Goal: Transaction & Acquisition: Purchase product/service

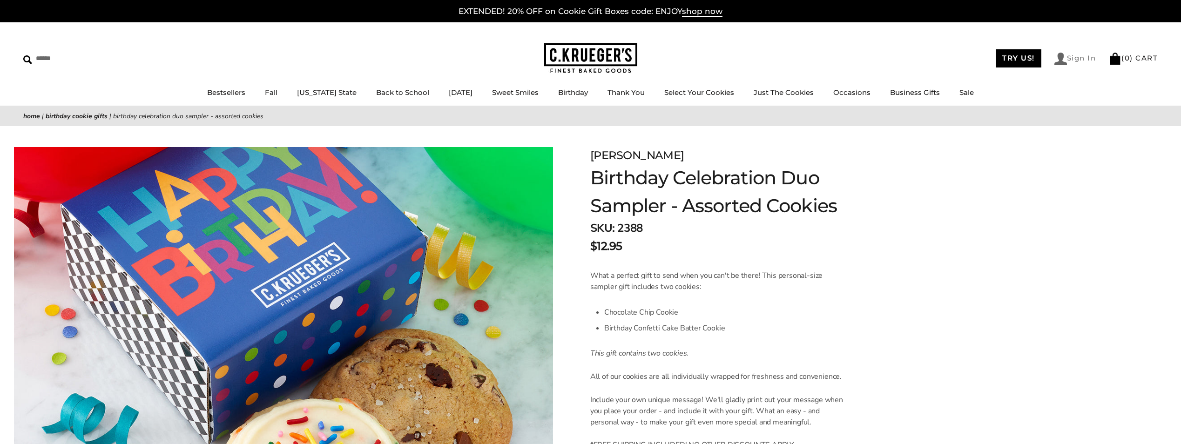
click at [1067, 57] on link "Sign In" at bounding box center [1075, 59] width 42 height 13
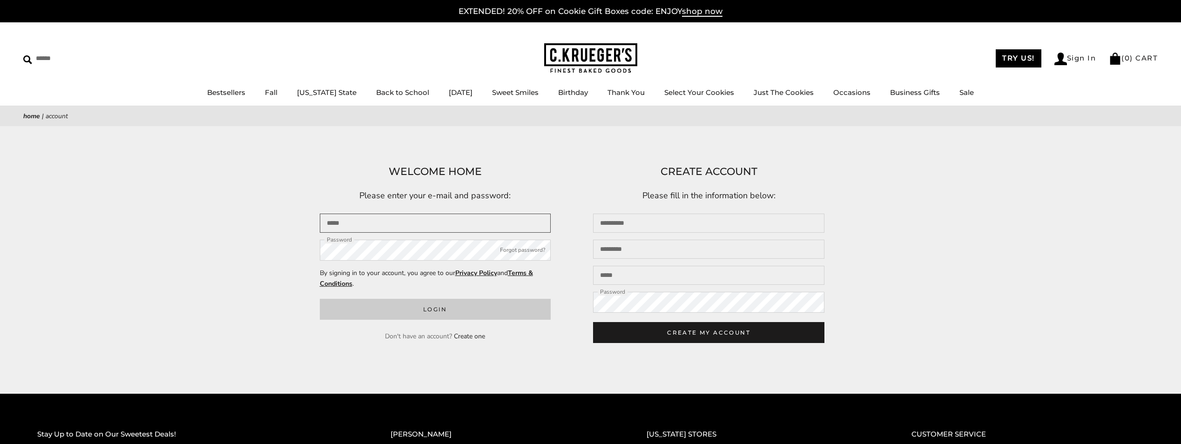
type input "**********"
click at [429, 309] on button "Login" at bounding box center [435, 309] width 231 height 21
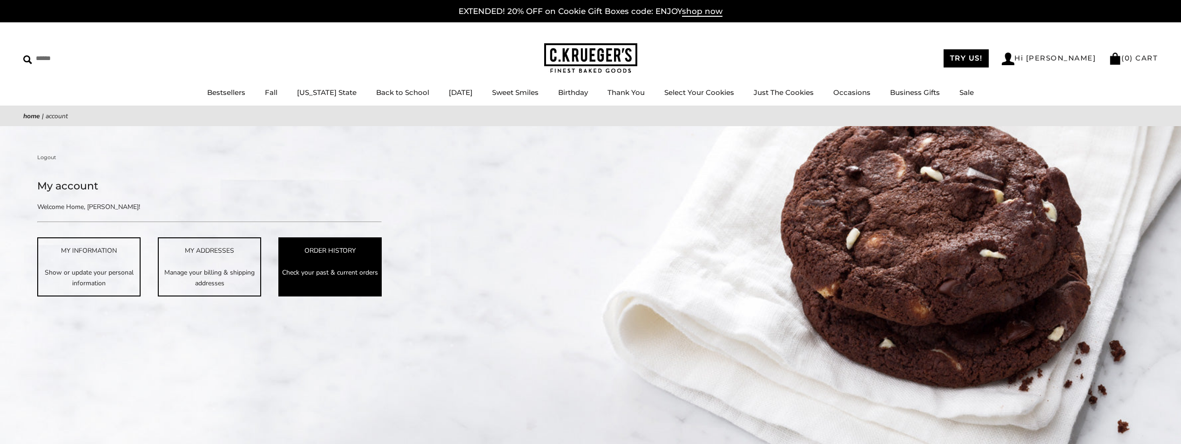
click at [325, 257] on link "ORDER HISTORY Check your past & current orders" at bounding box center [329, 266] width 103 height 59
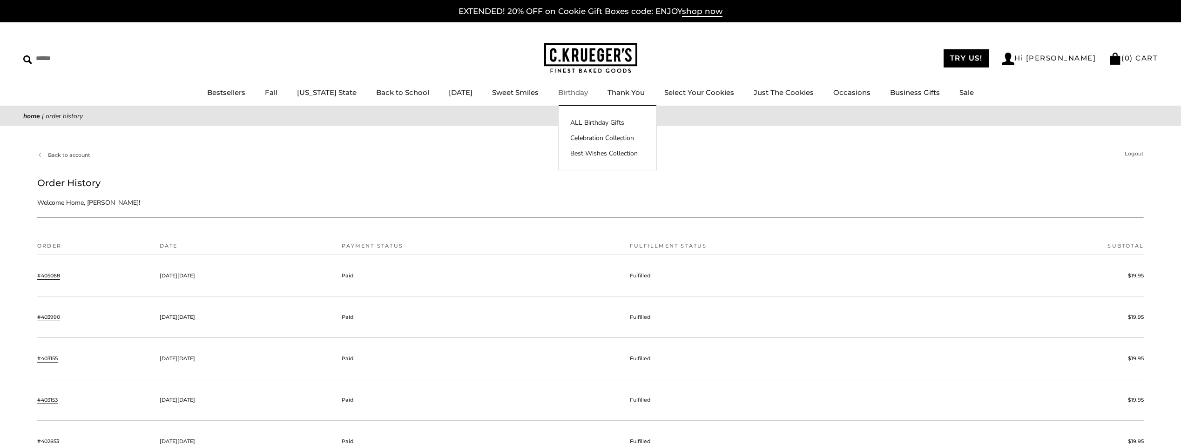
click at [573, 90] on link "Birthday" at bounding box center [573, 92] width 30 height 9
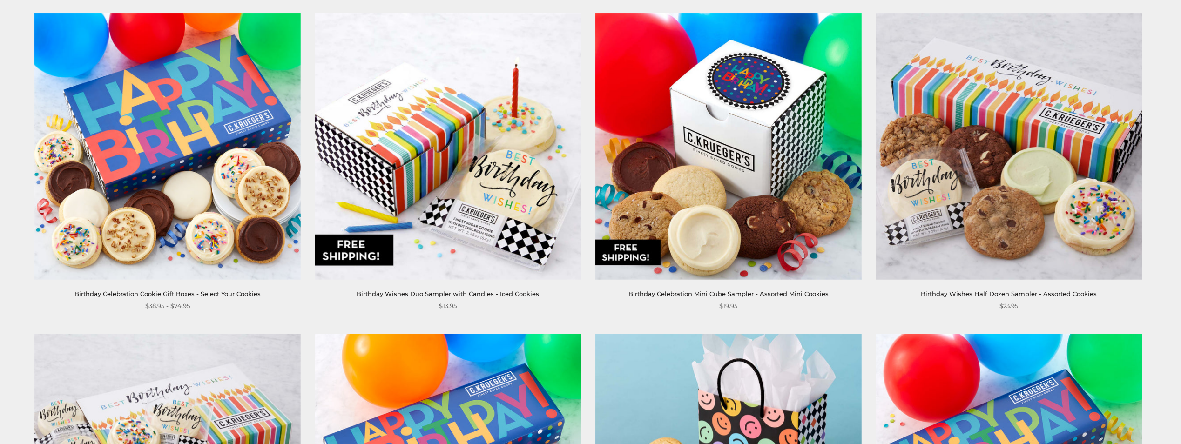
scroll to position [838, 0]
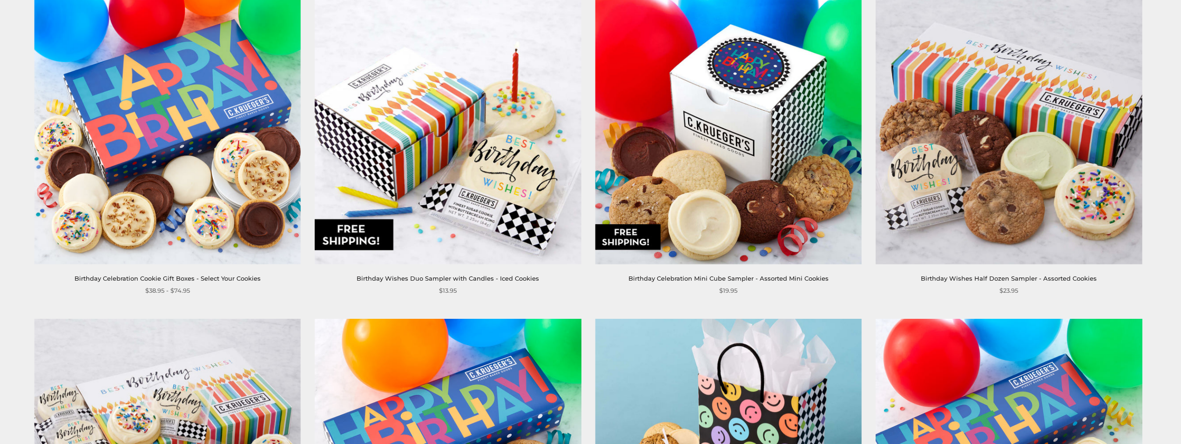
click at [1067, 113] on img at bounding box center [1009, 131] width 267 height 267
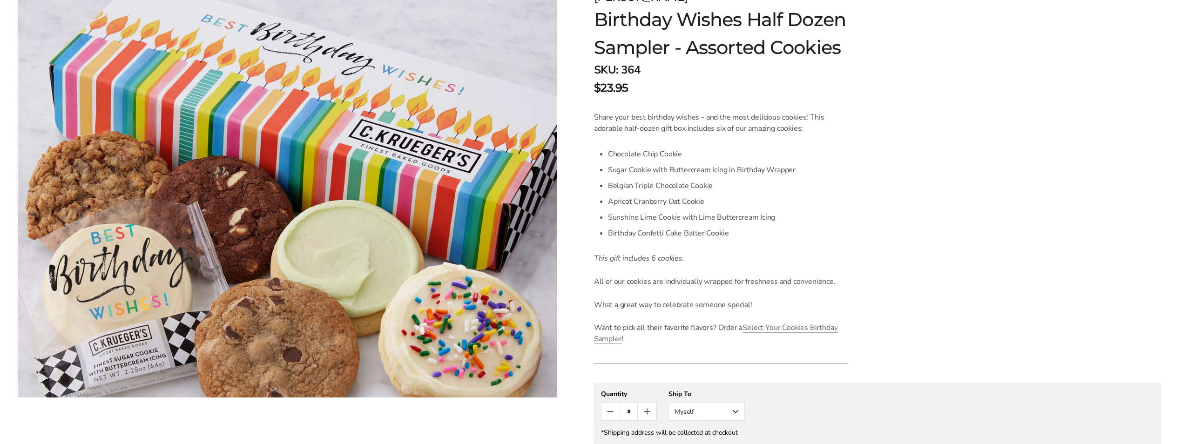
scroll to position [279, 0]
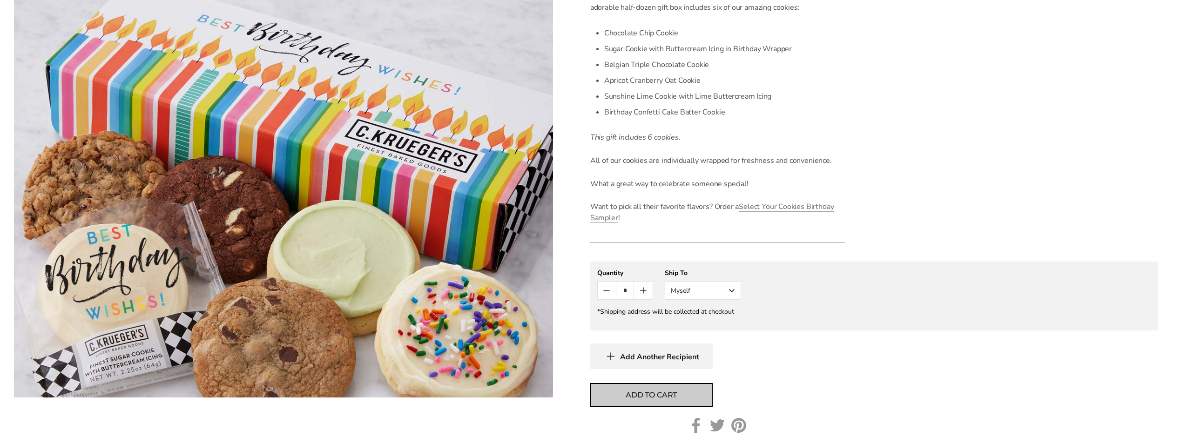
click at [650, 394] on span "Add to cart" at bounding box center [651, 395] width 51 height 11
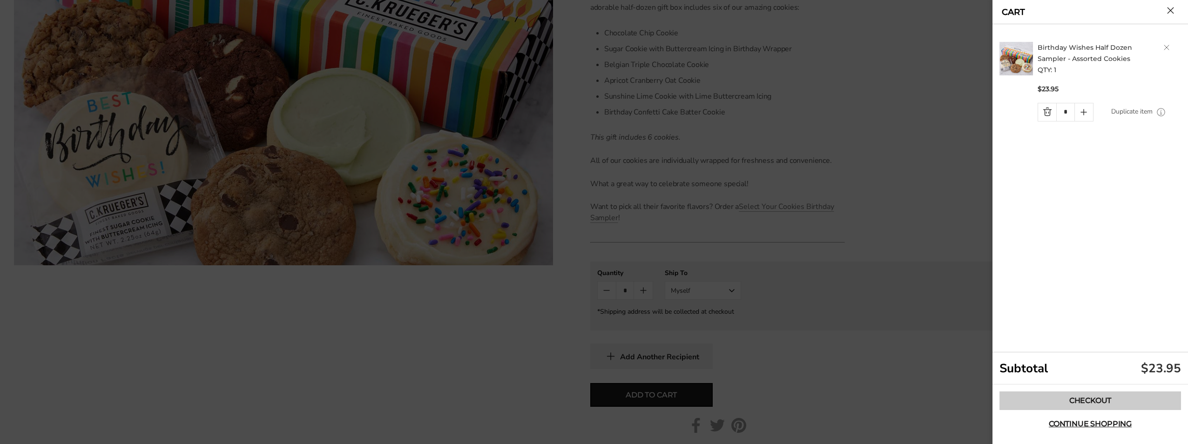
click at [1080, 404] on link "Checkout" at bounding box center [1091, 401] width 182 height 19
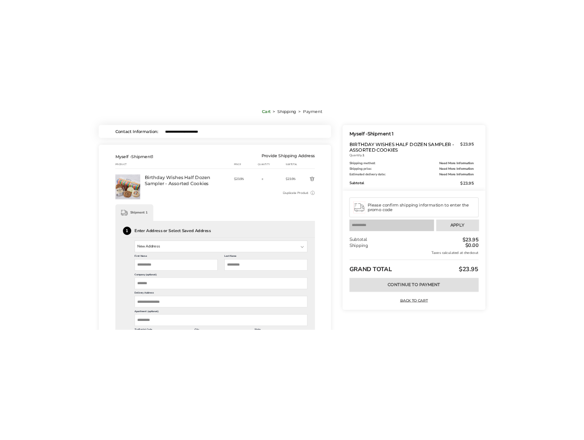
scroll to position [93, 0]
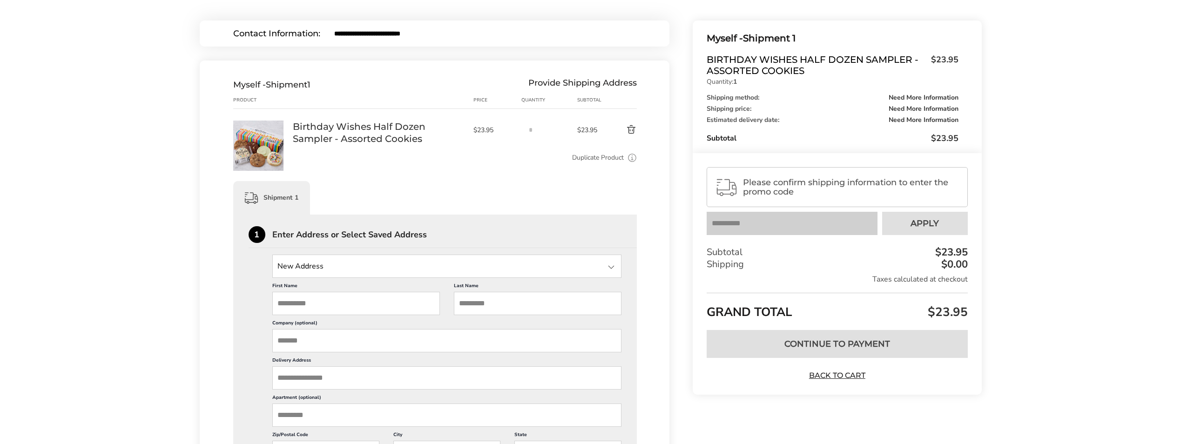
click at [324, 303] on input "First Name" at bounding box center [356, 303] width 168 height 23
type input "*******"
type input "****"
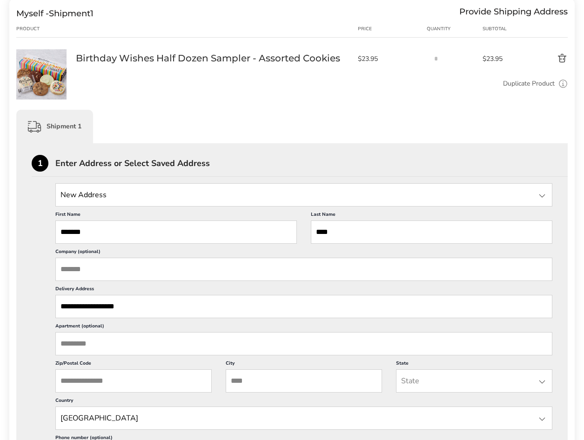
scroll to position [186, 0]
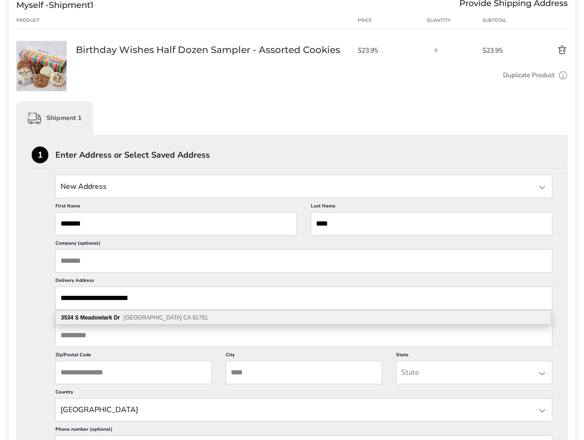
click at [127, 318] on span "Ontario CA 91761" at bounding box center [166, 318] width 84 height 7
type input "**********"
type input "*******"
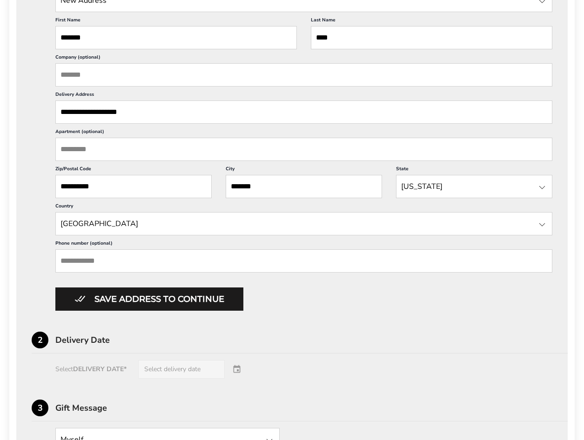
scroll to position [419, 0]
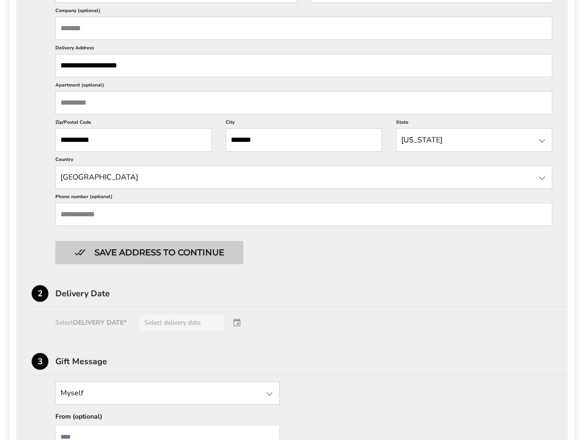
click at [199, 252] on button "Save address to continue" at bounding box center [149, 252] width 188 height 23
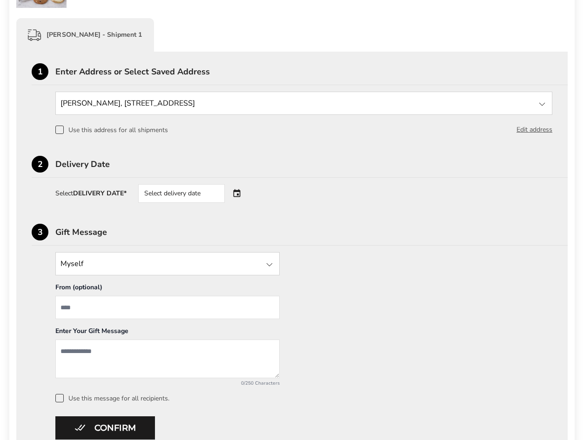
click at [239, 191] on div "Select delivery date" at bounding box center [194, 193] width 113 height 19
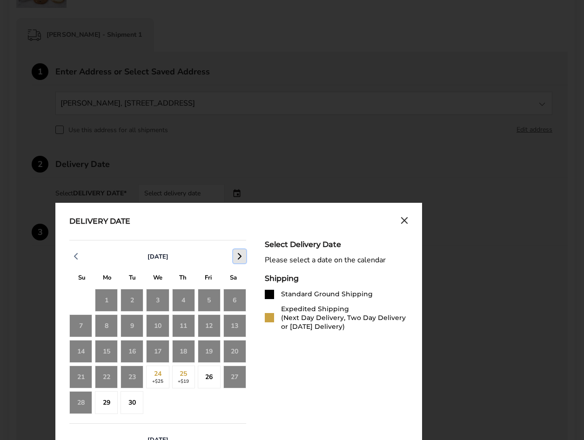
click at [238, 258] on icon "button" at bounding box center [239, 256] width 11 height 11
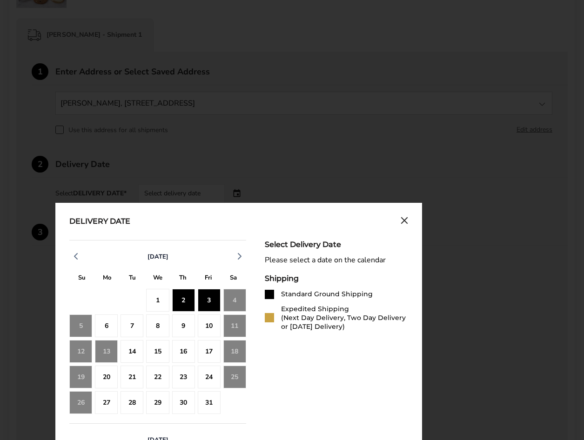
click at [212, 297] on div "3" at bounding box center [209, 300] width 23 height 23
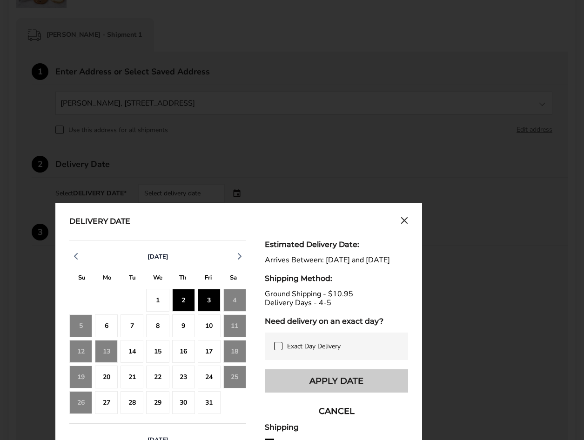
click at [347, 393] on button "Apply Date" at bounding box center [336, 381] width 143 height 23
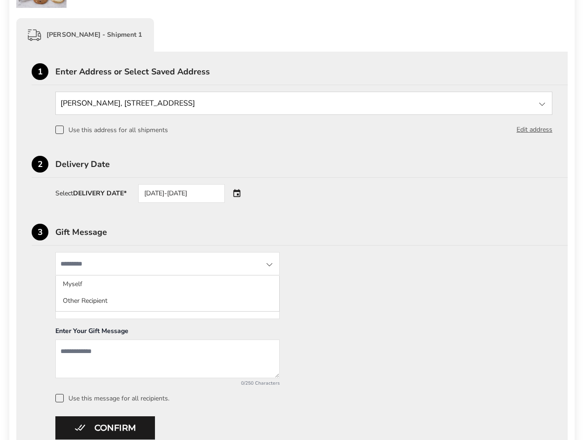
click at [224, 269] on input "State" at bounding box center [167, 263] width 224 height 23
click at [372, 265] on div "Myself Myself Other Recipient From (optional) Enter Your Gift Message 0/250 Cha…" at bounding box center [292, 327] width 521 height 150
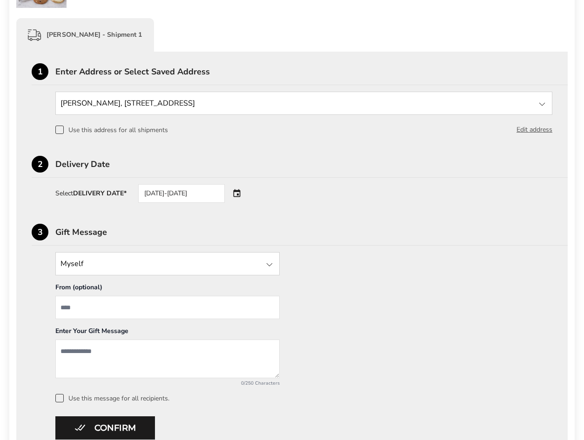
click at [269, 268] on div at bounding box center [269, 264] width 11 height 11
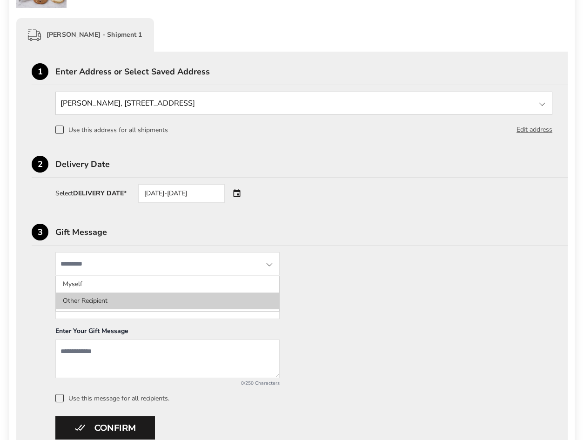
click at [102, 302] on li "Other Recipient" at bounding box center [167, 301] width 223 height 17
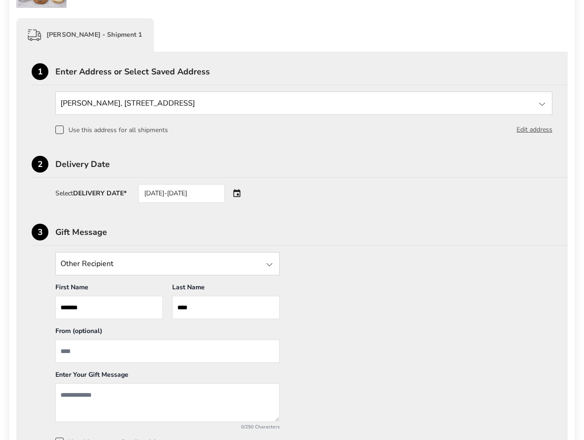
click at [123, 357] on input "From" at bounding box center [167, 351] width 224 height 23
type input "**********"
click at [97, 393] on textarea "Add a message" at bounding box center [167, 403] width 224 height 39
type textarea "**********"
click at [418, 234] on div "Gift Message" at bounding box center [311, 232] width 513 height 8
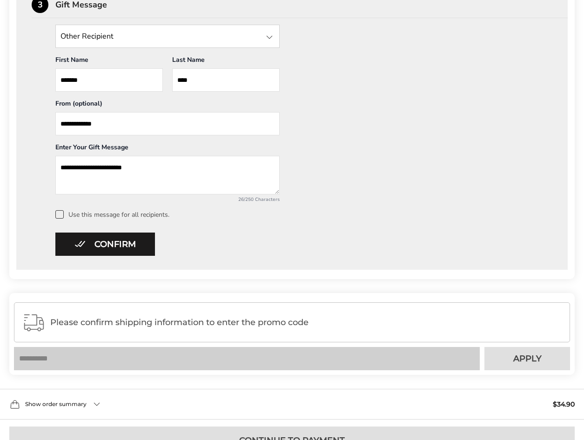
scroll to position [479, 0]
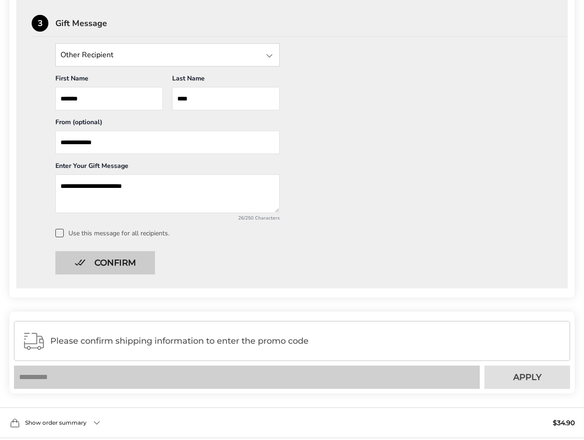
click at [113, 262] on button "Confirm" at bounding box center [105, 262] width 100 height 23
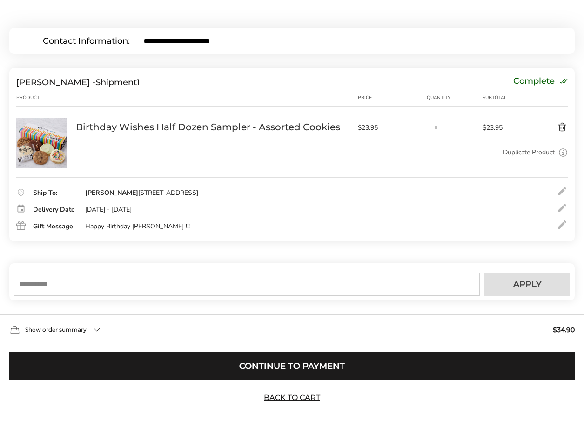
click at [97, 333] on div "Show order summary $34.90" at bounding box center [292, 330] width 584 height 31
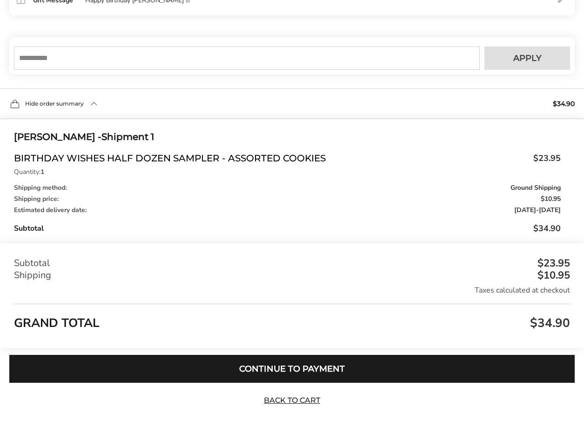
scroll to position [338, 0]
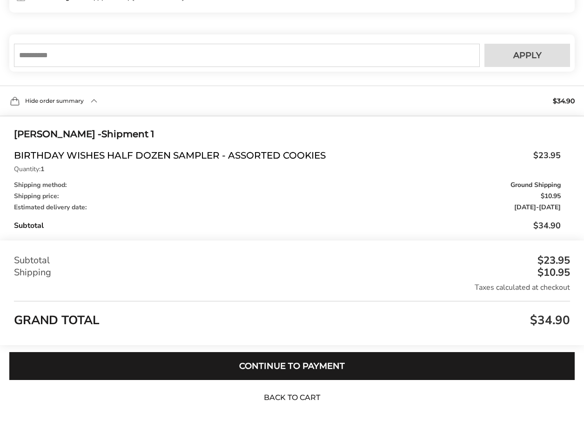
click at [284, 399] on link "Back to Cart" at bounding box center [292, 398] width 65 height 10
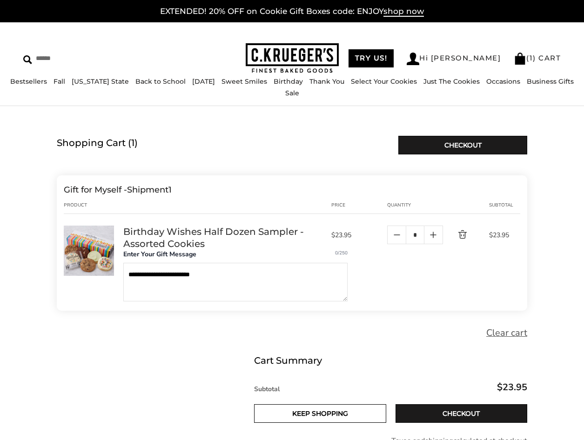
click at [459, 236] on link "Delete product" at bounding box center [455, 235] width 25 height 11
